Goal: Task Accomplishment & Management: Manage account settings

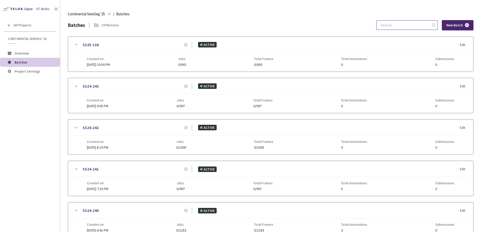
click at [413, 27] on input at bounding box center [405, 25] width 54 height 9
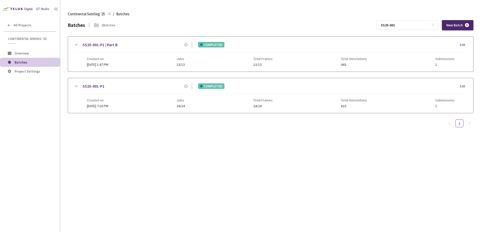
type input "SS25-001"
click at [135, 94] on div "SS25-001-P1 COMPLETED Edit" at bounding box center [270, 88] width 395 height 11
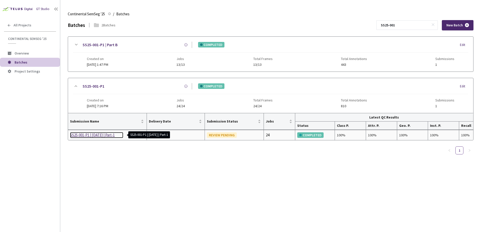
click at [100, 137] on div "SS25-001-P1 | [DATE] | Part-1" at bounding box center [96, 135] width 53 height 6
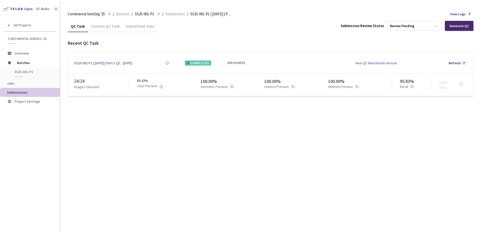
click at [33, 93] on span "Submissions" at bounding box center [31, 92] width 49 height 4
click at [31, 85] on span "Jobs" at bounding box center [31, 83] width 49 height 4
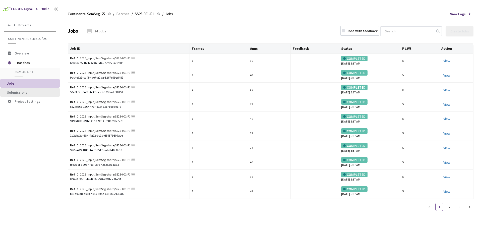
click at [16, 91] on span "Submissions" at bounding box center [17, 92] width 20 height 5
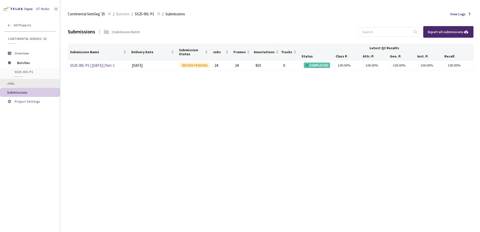
click at [33, 82] on span "Jobs" at bounding box center [31, 83] width 49 height 4
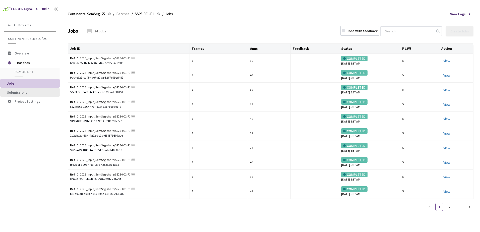
click at [31, 92] on span "Submissions" at bounding box center [31, 92] width 49 height 4
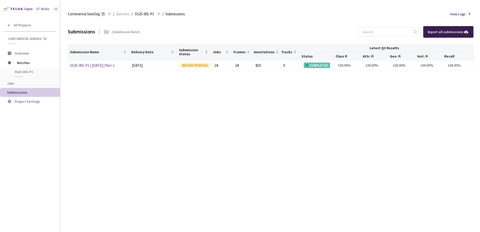
click at [445, 32] on div "Export all submissions" at bounding box center [448, 32] width 41 height 6
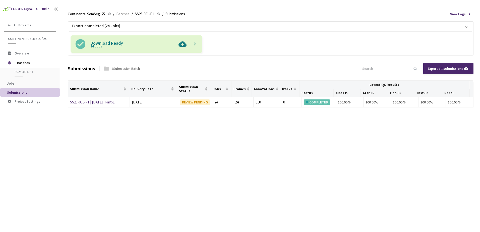
click at [187, 43] on img at bounding box center [182, 43] width 13 height 17
